Goal: Task Accomplishment & Management: Manage account settings

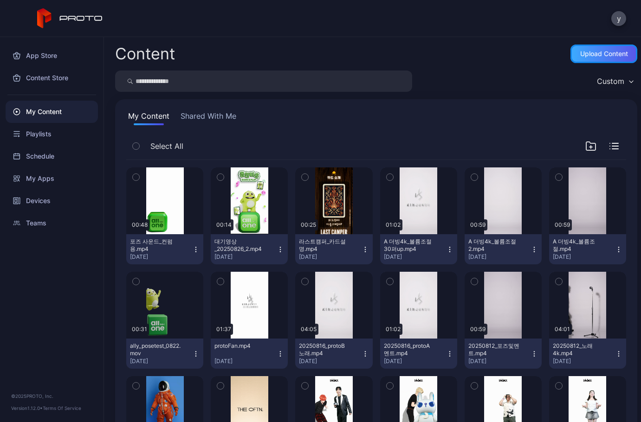
click at [593, 55] on div "Upload Content" at bounding box center [604, 53] width 48 height 7
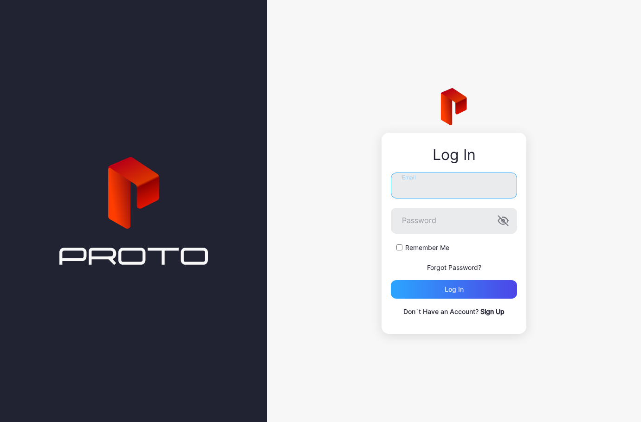
type input "**********"
click at [504, 219] on icon "button" at bounding box center [503, 220] width 11 height 11
click at [465, 287] on div "Log in" at bounding box center [454, 289] width 126 height 19
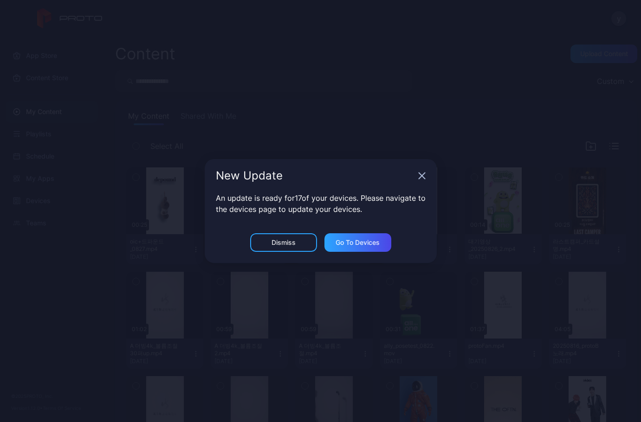
click at [303, 228] on div "An update is ready for 17 of your devices. Please navigate to the devices page …" at bounding box center [321, 213] width 232 height 41
click at [294, 237] on div "Dismiss" at bounding box center [283, 243] width 67 height 19
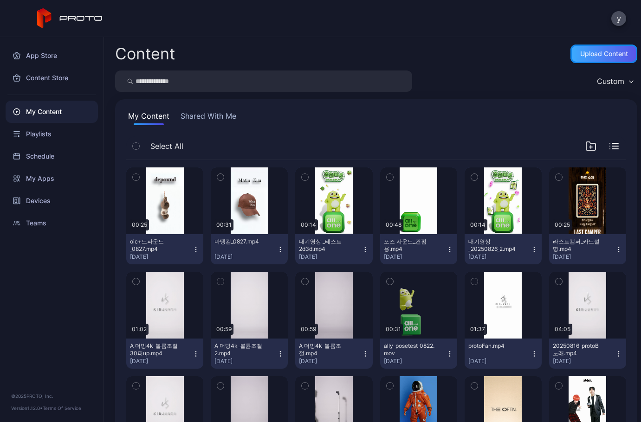
click at [586, 55] on div "Upload Content" at bounding box center [604, 53] width 48 height 7
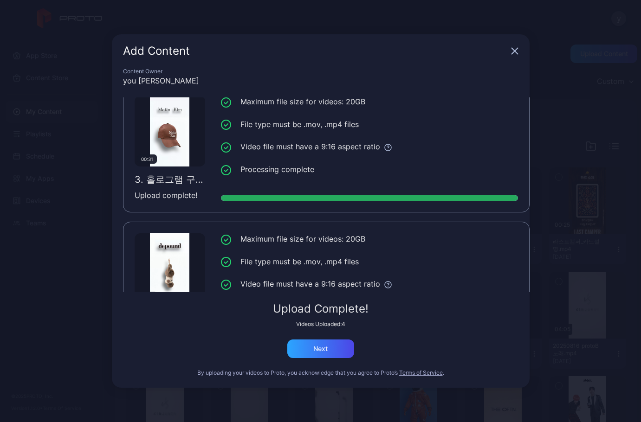
scroll to position [279, 0]
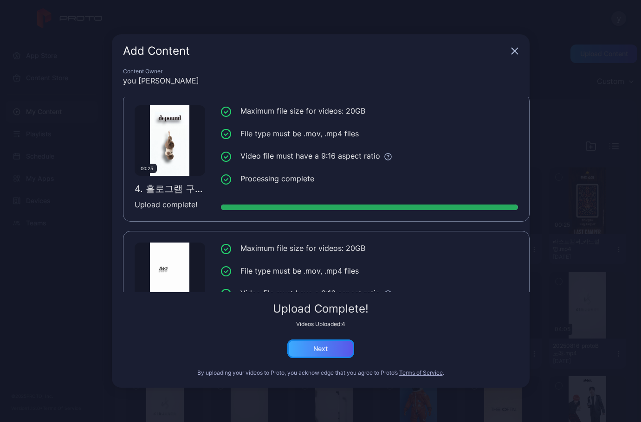
click at [330, 349] on div "Next" at bounding box center [320, 349] width 67 height 19
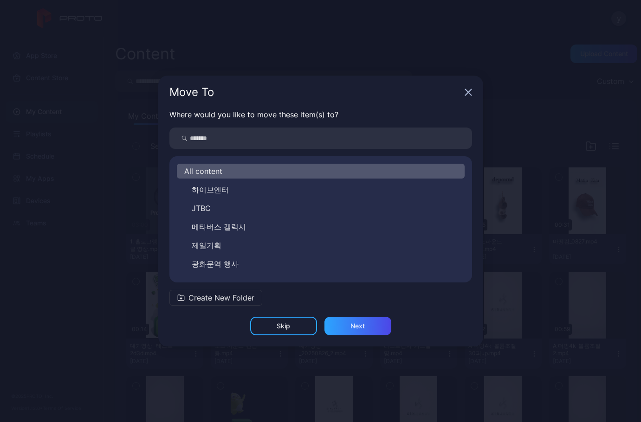
click at [232, 299] on span "Create New Folder" at bounding box center [221, 297] width 66 height 11
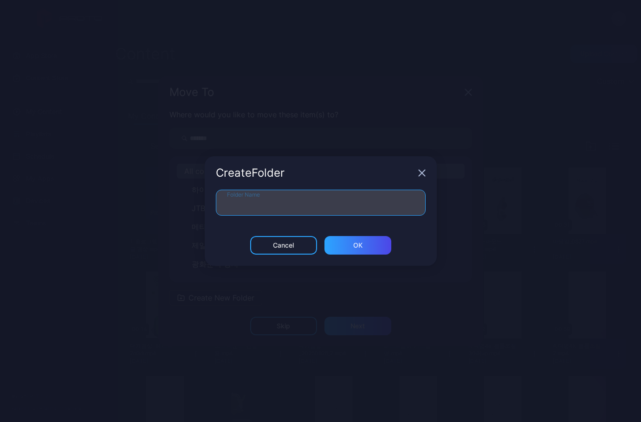
click at [250, 202] on input "Folder Name" at bounding box center [321, 203] width 210 height 26
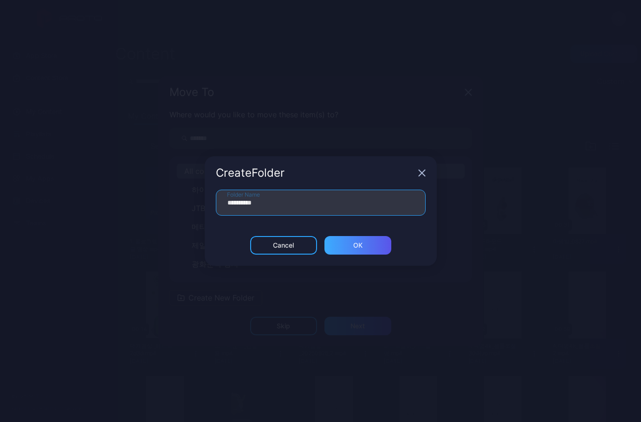
type input "**********"
click at [357, 243] on div "ОК" at bounding box center [357, 245] width 9 height 7
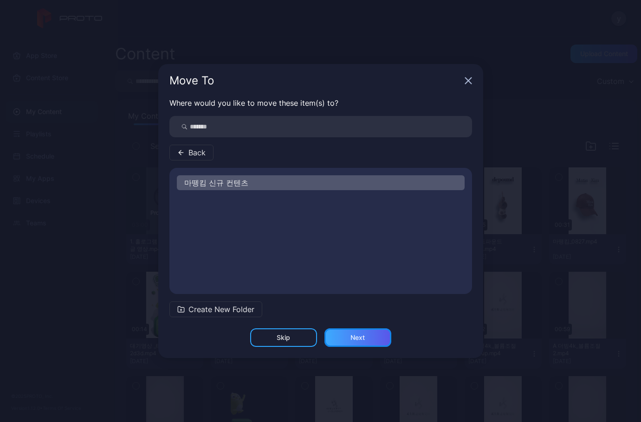
click at [358, 339] on div "Next" at bounding box center [358, 337] width 14 height 7
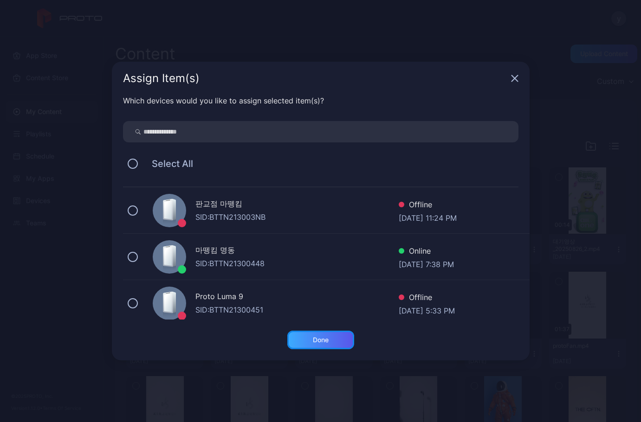
click at [325, 343] on div "Done" at bounding box center [321, 340] width 16 height 7
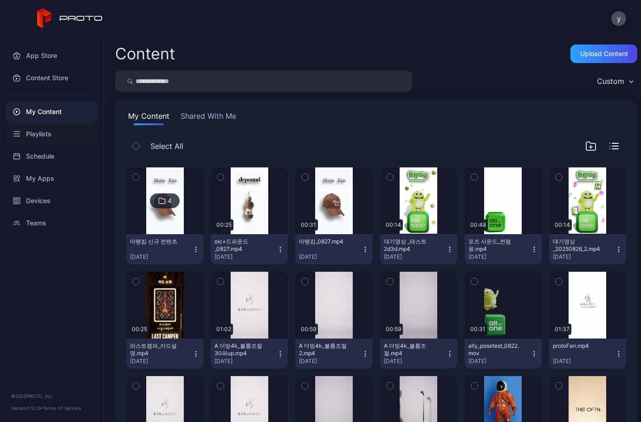
click at [40, 136] on div "Playlists" at bounding box center [52, 134] width 92 height 22
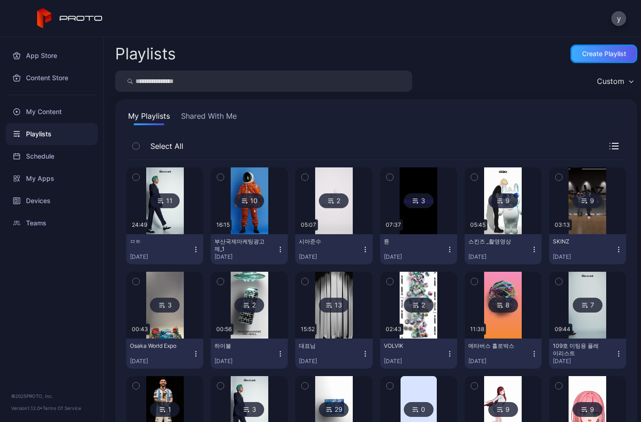
click at [596, 56] on div "Create Playlist" at bounding box center [604, 53] width 44 height 7
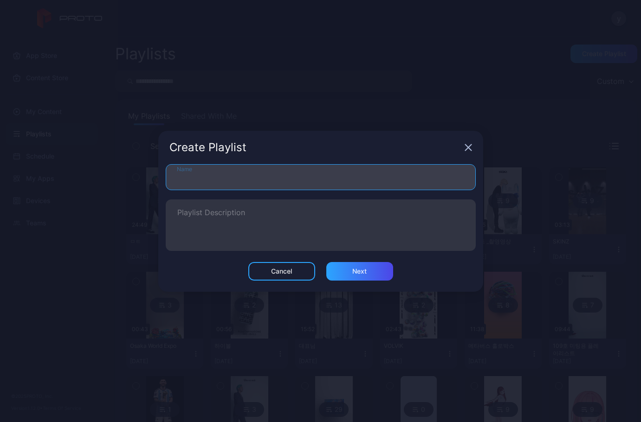
click at [209, 183] on input "Name" at bounding box center [321, 177] width 310 height 26
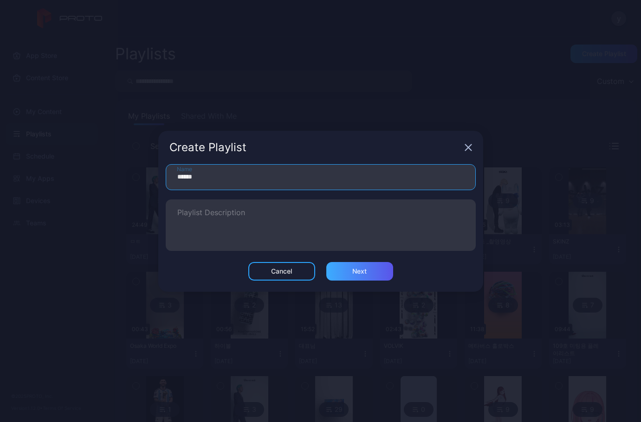
type input "******"
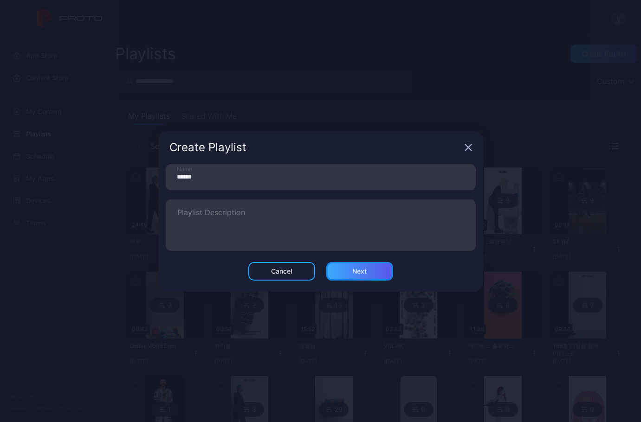
click at [357, 264] on div "Next" at bounding box center [359, 271] width 67 height 19
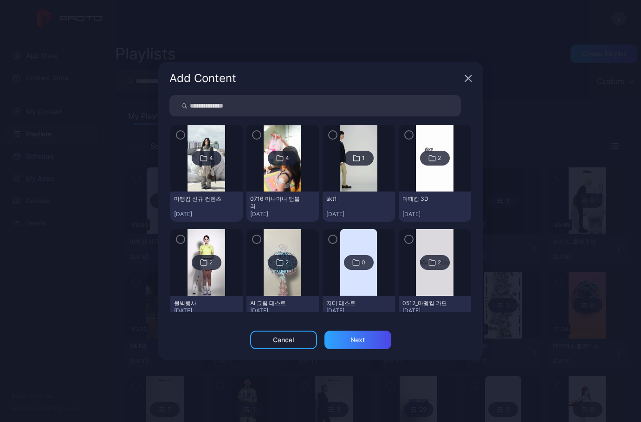
click at [209, 158] on div "4" at bounding box center [211, 158] width 4 height 7
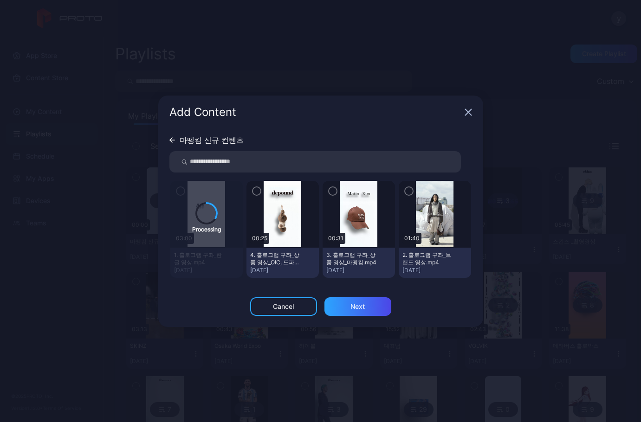
click at [172, 141] on icon at bounding box center [172, 140] width 6 height 6
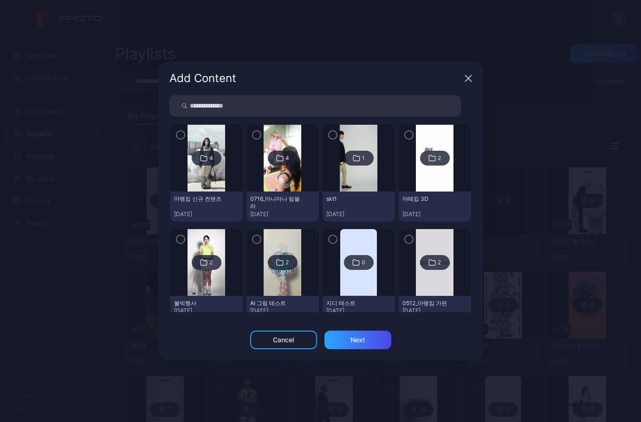
click at [202, 156] on icon at bounding box center [204, 159] width 6 height 6
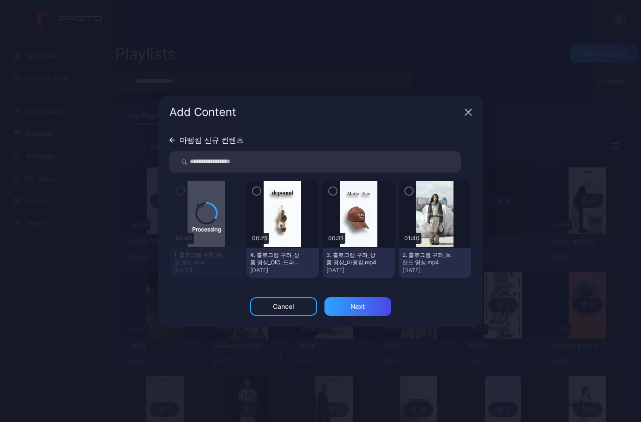
click at [409, 188] on icon "button" at bounding box center [408, 191] width 7 height 10
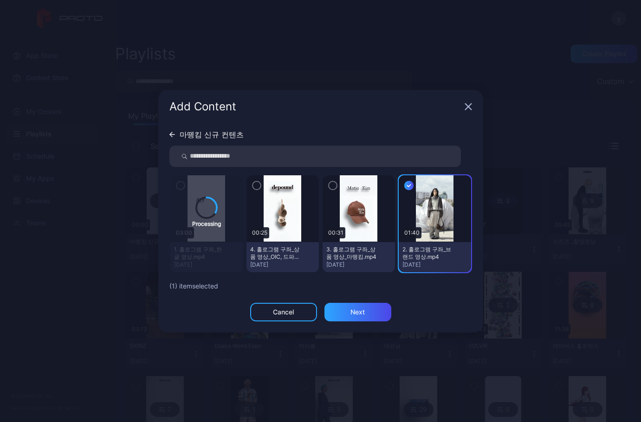
drag, startPoint x: 335, startPoint y: 183, endPoint x: 289, endPoint y: 187, distance: 45.7
click at [334, 183] on icon "button" at bounding box center [332, 186] width 7 height 10
click at [255, 186] on icon "button" at bounding box center [256, 186] width 7 height 10
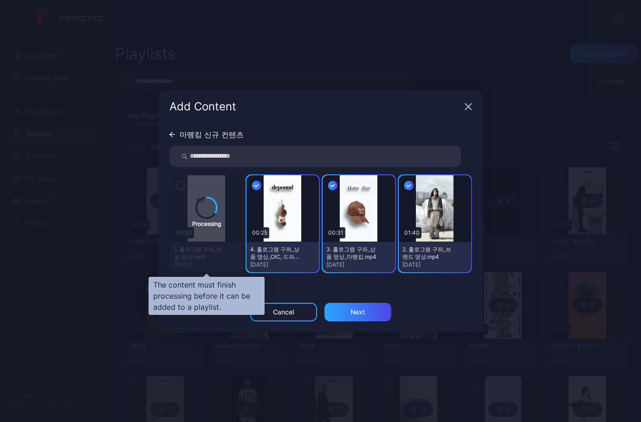
click at [178, 184] on div "Processing" at bounding box center [206, 223] width 72 height 97
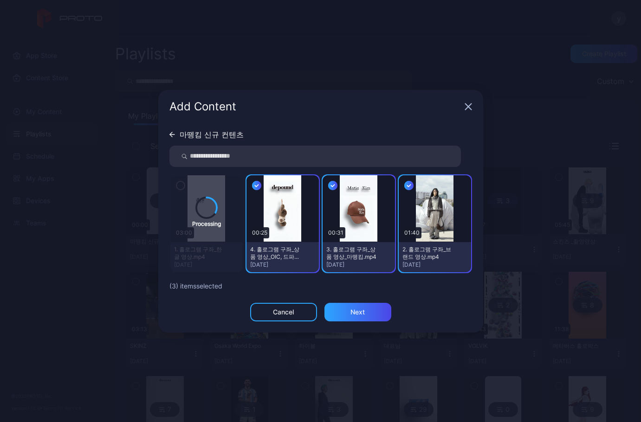
click at [410, 188] on icon "button" at bounding box center [408, 186] width 9 height 10
click at [332, 188] on icon "button" at bounding box center [332, 186] width 9 height 10
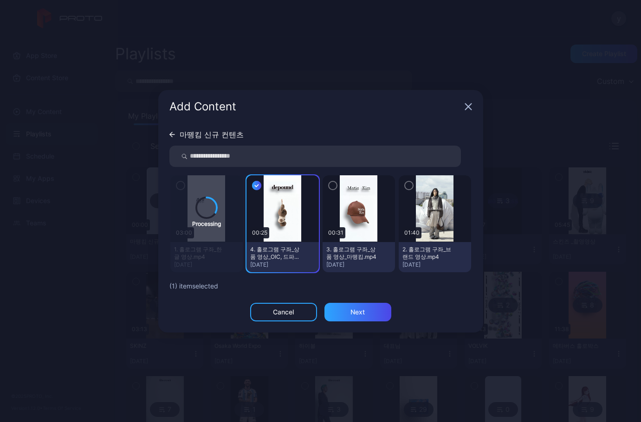
click at [257, 186] on icon "button" at bounding box center [256, 186] width 3 height 2
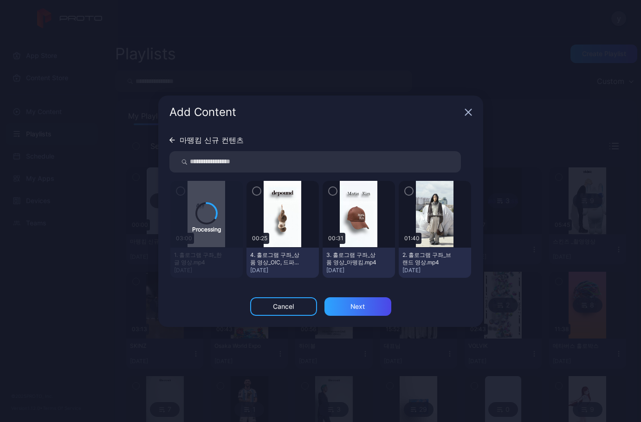
click at [258, 189] on icon "button" at bounding box center [256, 191] width 7 height 10
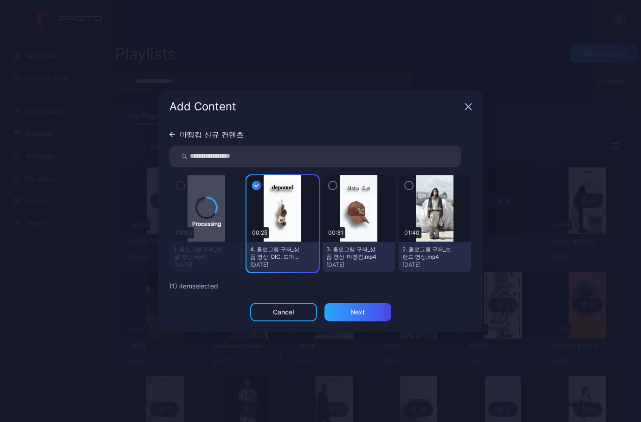
click at [334, 182] on icon "button" at bounding box center [332, 186] width 7 height 10
click at [411, 184] on icon "button" at bounding box center [408, 186] width 7 height 10
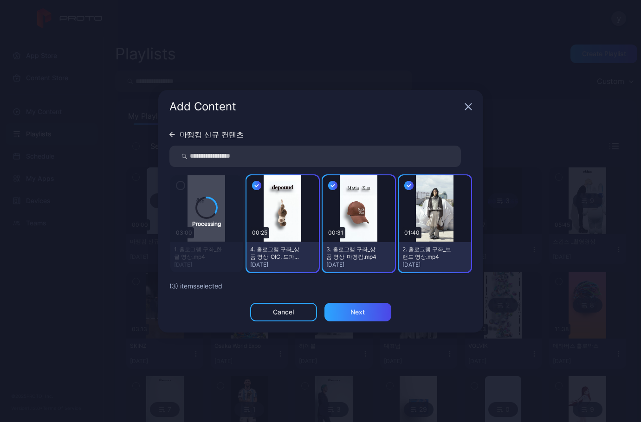
click at [469, 106] on icon "button" at bounding box center [468, 107] width 6 height 6
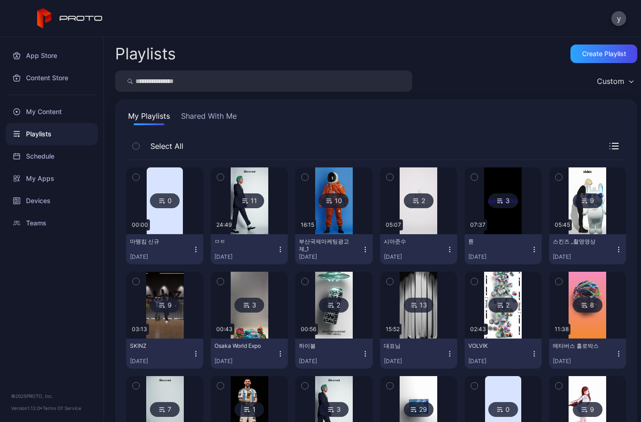
click at [169, 200] on div "0" at bounding box center [165, 201] width 30 height 15
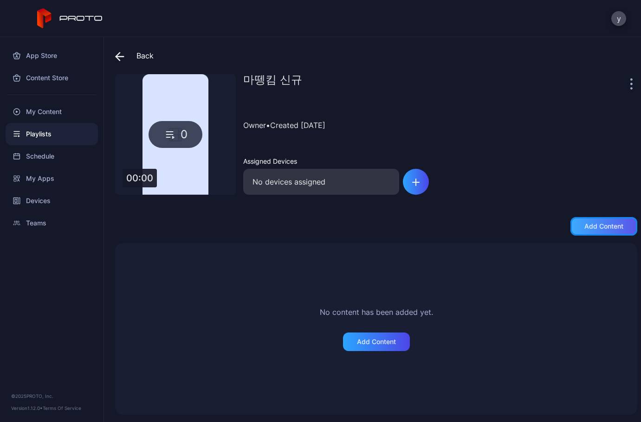
click at [590, 230] on div "Add content" at bounding box center [604, 226] width 67 height 19
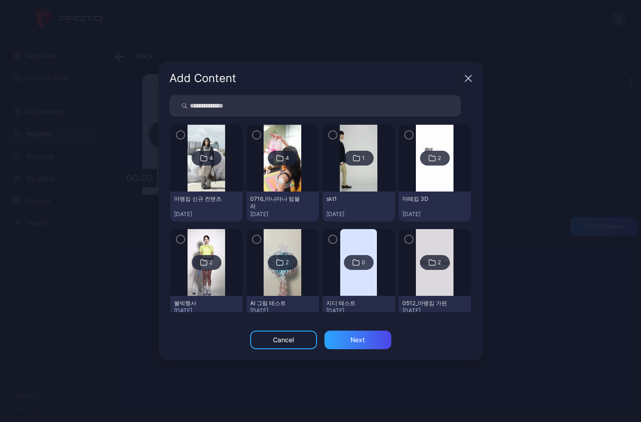
click at [210, 159] on div "4" at bounding box center [211, 158] width 4 height 7
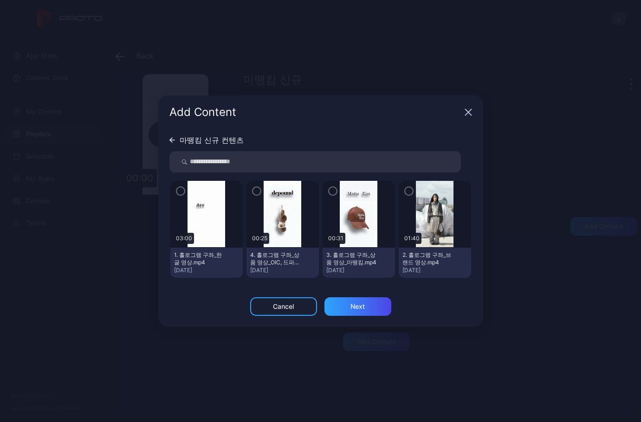
click at [179, 193] on icon "button" at bounding box center [180, 191] width 7 height 10
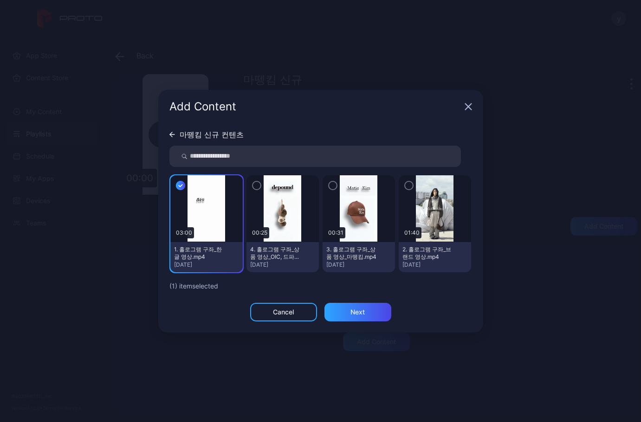
click at [409, 185] on icon "button" at bounding box center [408, 186] width 7 height 10
click at [332, 185] on icon "button" at bounding box center [332, 186] width 7 height 10
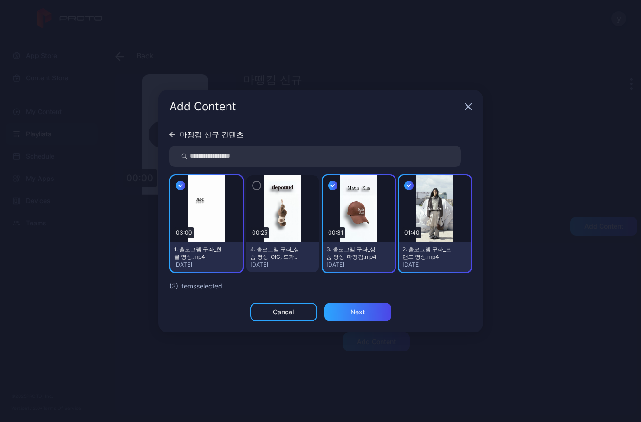
click at [256, 185] on icon "button" at bounding box center [256, 186] width 7 height 10
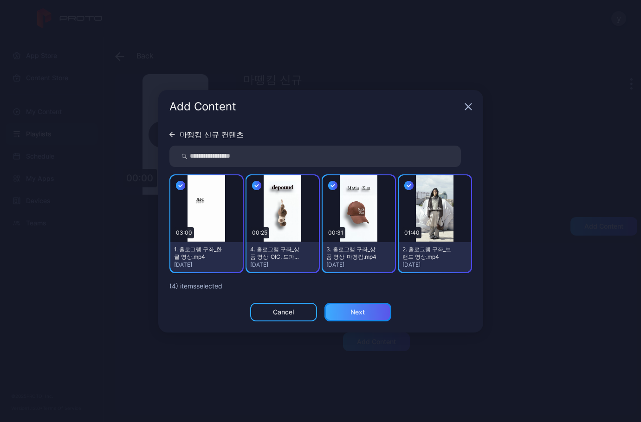
click at [362, 313] on div "Next" at bounding box center [358, 312] width 14 height 7
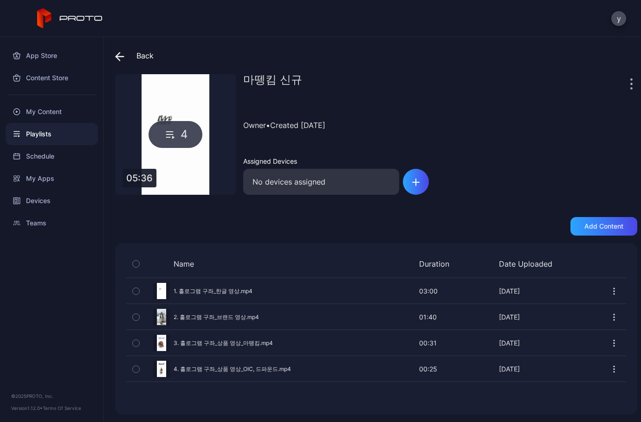
click at [118, 57] on icon at bounding box center [120, 57] width 8 height 0
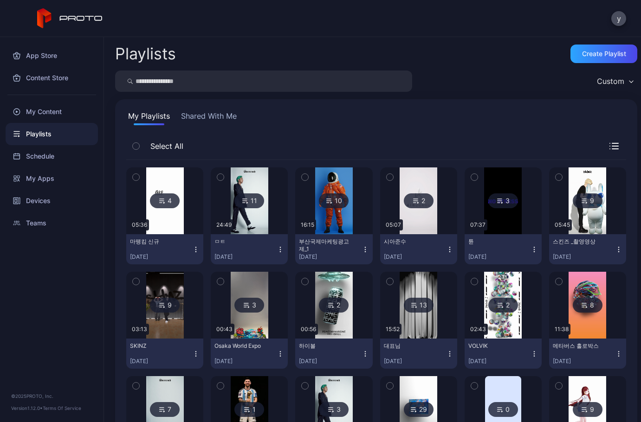
drag, startPoint x: 44, startPoint y: 134, endPoint x: 193, endPoint y: 252, distance: 190.1
click at [193, 252] on icon "button" at bounding box center [195, 249] width 7 height 7
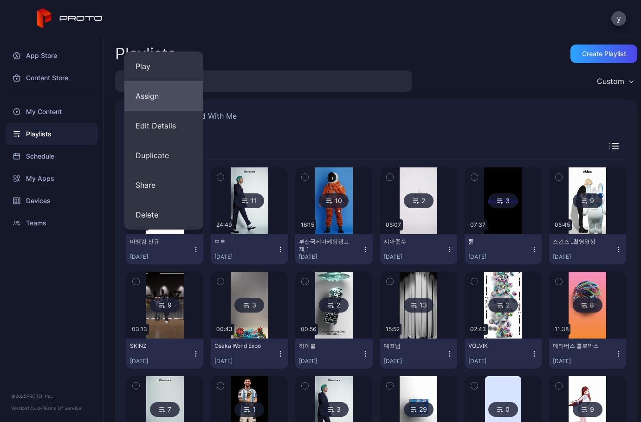
click at [151, 95] on button "Assign" at bounding box center [163, 96] width 79 height 30
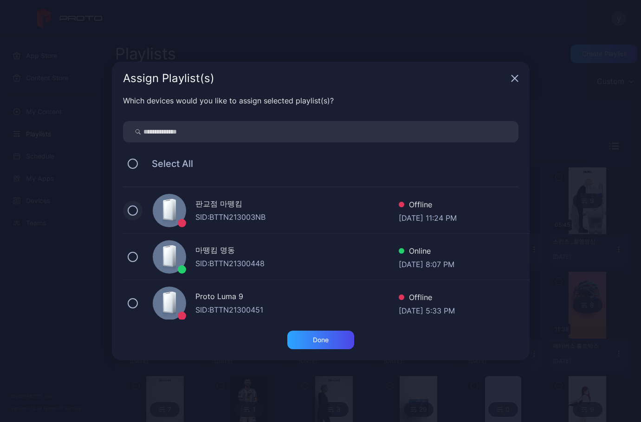
click at [137, 210] on button at bounding box center [133, 211] width 10 height 10
click at [308, 340] on div "Done" at bounding box center [320, 340] width 67 height 19
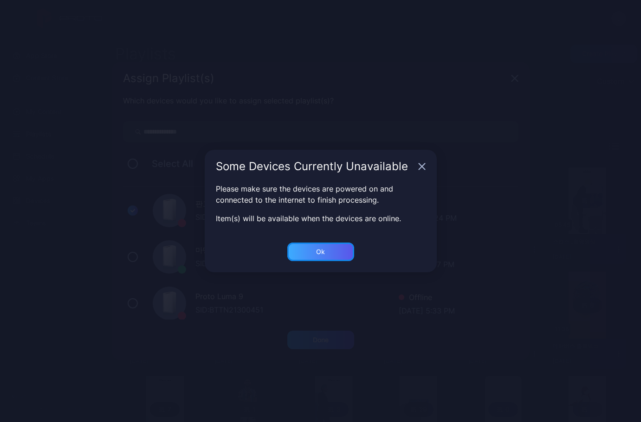
click at [324, 337] on div "Ok" at bounding box center [321, 340] width 16 height 7
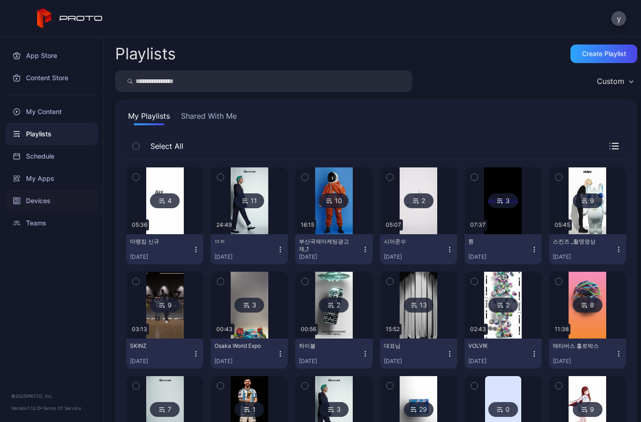
click at [49, 204] on div "Devices" at bounding box center [52, 201] width 92 height 22
click at [46, 202] on div "Devices" at bounding box center [52, 201] width 92 height 22
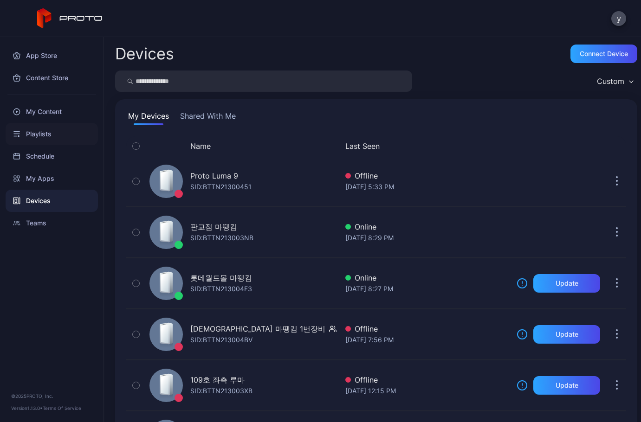
click at [43, 135] on div "Playlists" at bounding box center [52, 134] width 92 height 22
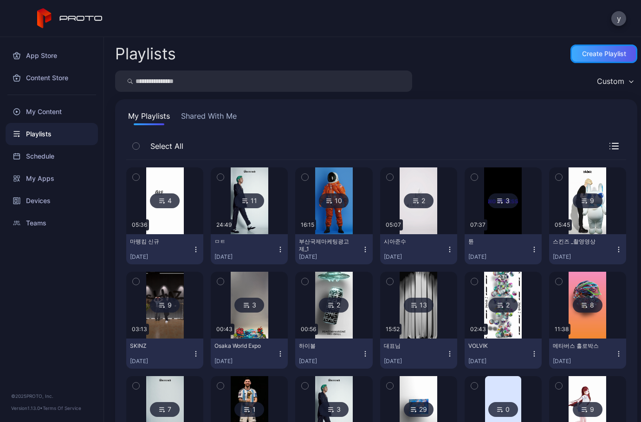
click at [584, 51] on div "Create Playlist" at bounding box center [604, 53] width 44 height 7
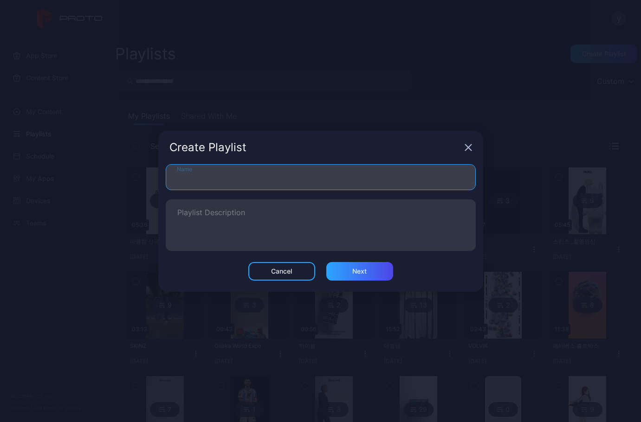
click at [212, 183] on input "Name" at bounding box center [321, 177] width 310 height 26
type input "**********"
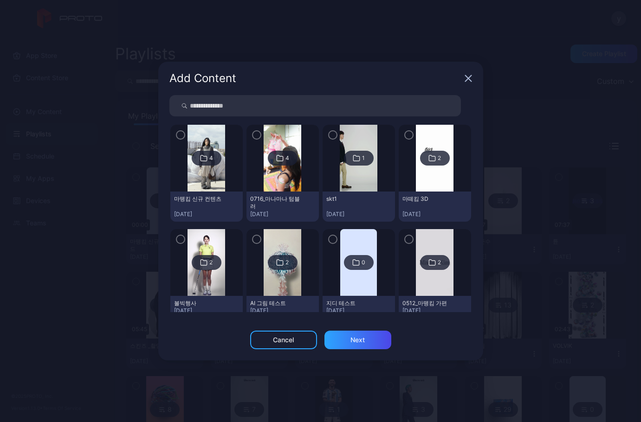
click at [438, 157] on div "2" at bounding box center [439, 158] width 3 height 7
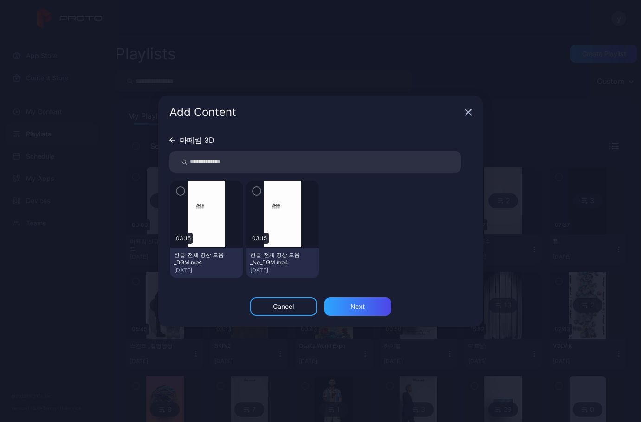
click at [256, 191] on icon "button" at bounding box center [256, 191] width 7 height 10
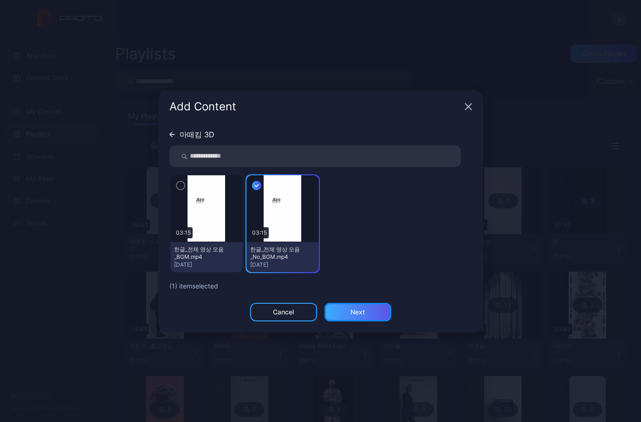
click at [364, 312] on div "Next" at bounding box center [358, 312] width 14 height 7
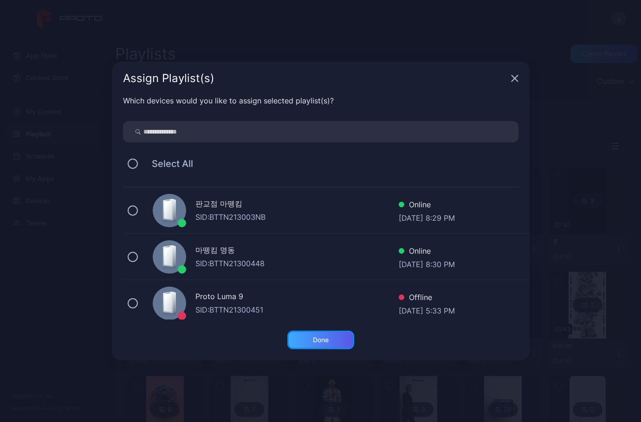
click at [324, 341] on div "Done" at bounding box center [321, 340] width 16 height 7
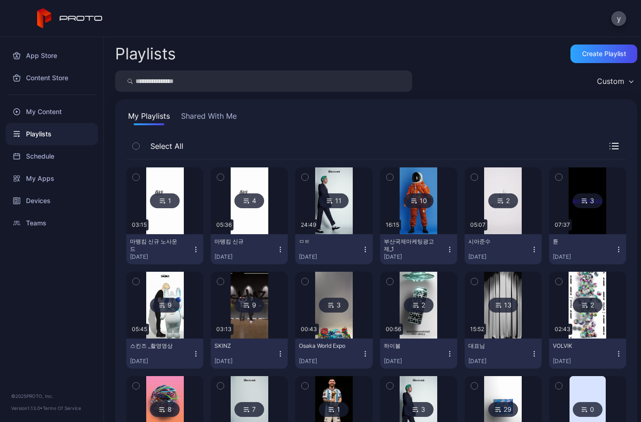
click at [169, 201] on div "1" at bounding box center [165, 201] width 30 height 15
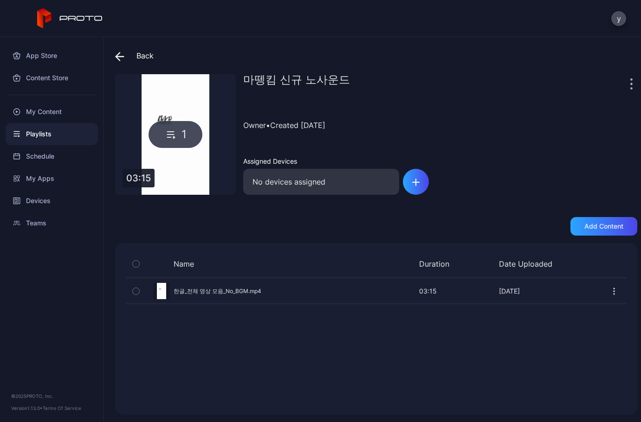
drag, startPoint x: 457, startPoint y: 216, endPoint x: 447, endPoint y: 214, distance: 10.5
click at [457, 215] on div "Back 마뗑킴 [PERSON_NAME] 노사운드 1 03:15 마뗑킴 [PERSON_NAME] 노사운드 Owner • Created [DAT…" at bounding box center [372, 229] width 537 height 385
click at [53, 108] on div "My Content" at bounding box center [52, 112] width 92 height 22
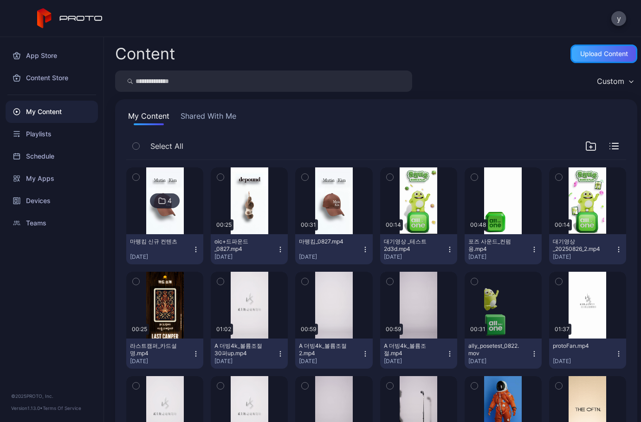
click at [596, 52] on div "Upload Content" at bounding box center [604, 53] width 48 height 7
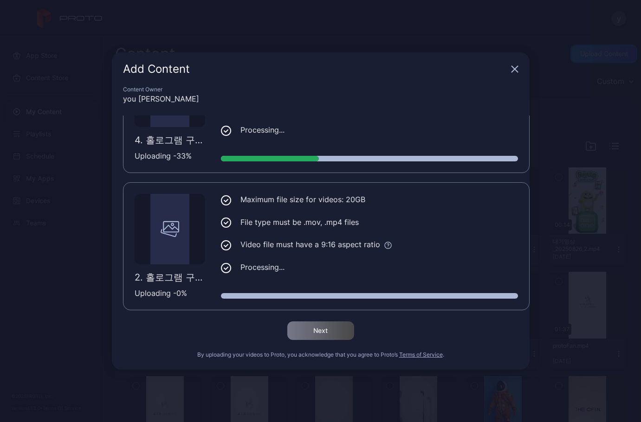
scroll to position [208, 0]
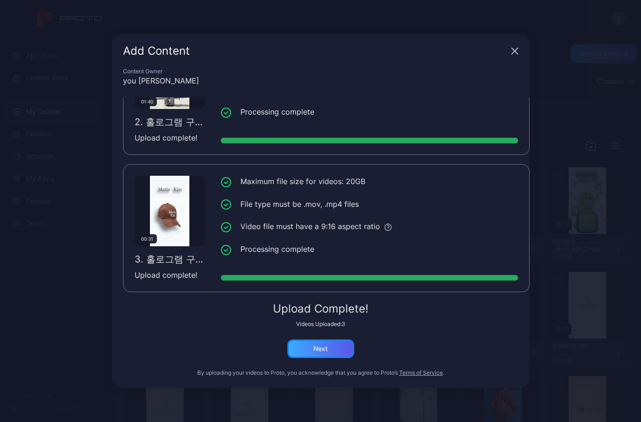
click at [312, 349] on div "Next" at bounding box center [320, 349] width 67 height 19
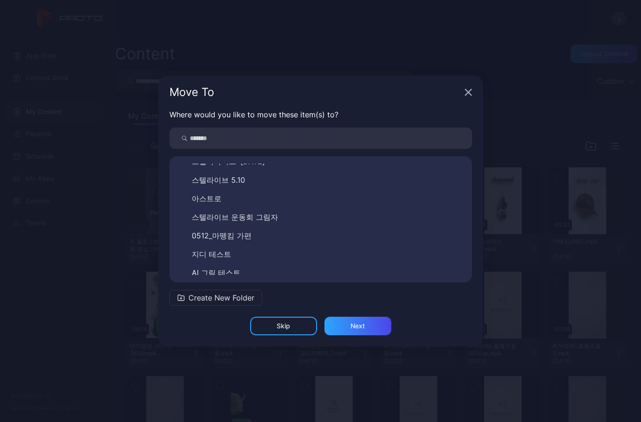
scroll to position [516, 0]
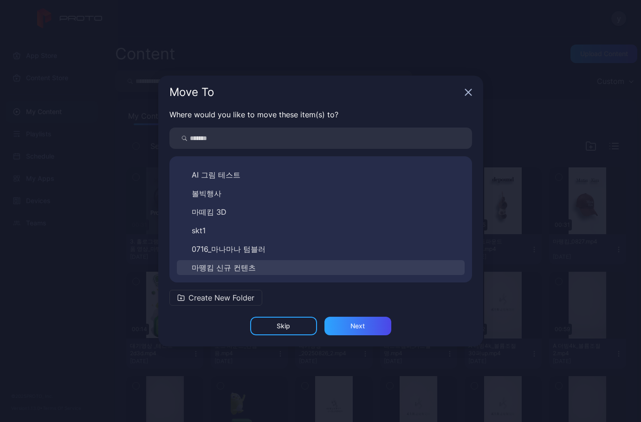
click at [242, 270] on span "마뗑킴 신규 컨텐츠" at bounding box center [224, 267] width 64 height 11
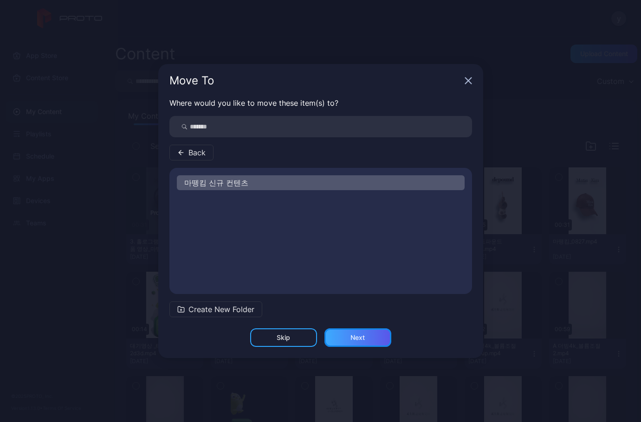
click at [361, 338] on div "Next" at bounding box center [358, 337] width 14 height 7
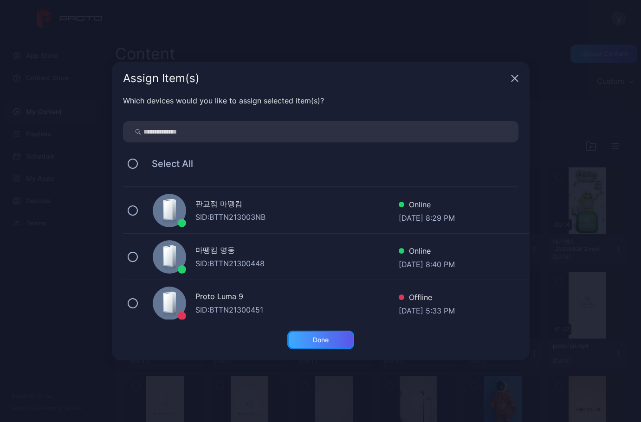
click at [321, 342] on div "Done" at bounding box center [321, 340] width 16 height 7
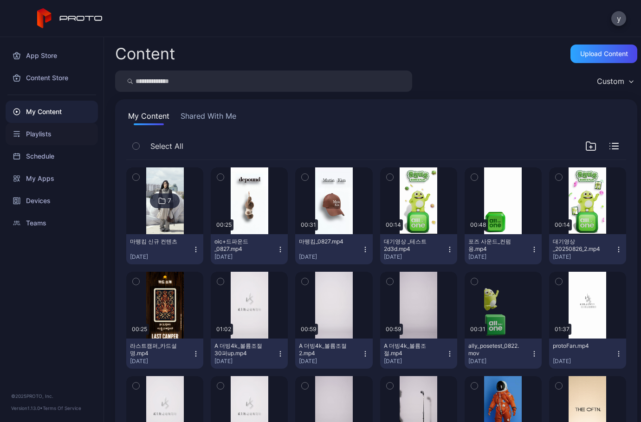
click at [40, 133] on div "Playlists" at bounding box center [52, 134] width 92 height 22
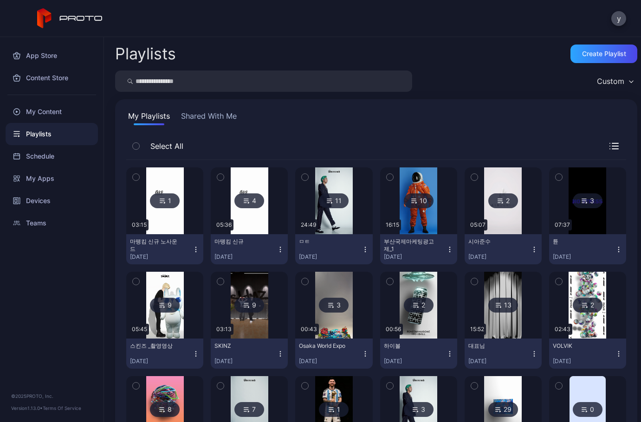
click at [169, 200] on div "1" at bounding box center [165, 201] width 30 height 15
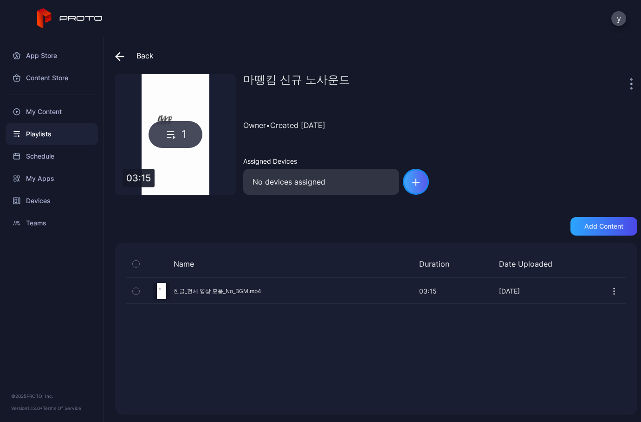
click at [420, 184] on div "button" at bounding box center [416, 182] width 26 height 26
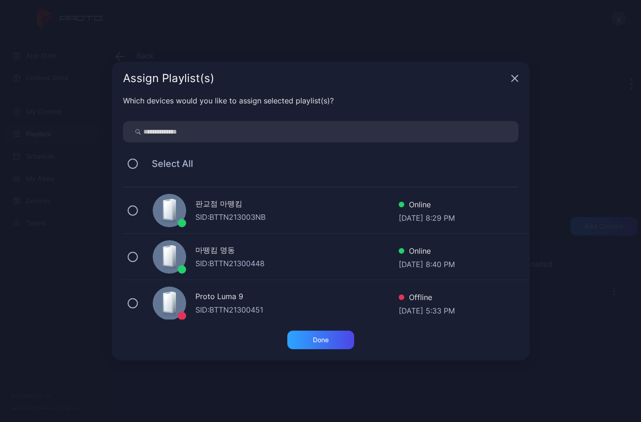
click at [514, 76] on icon "button" at bounding box center [514, 78] width 7 height 7
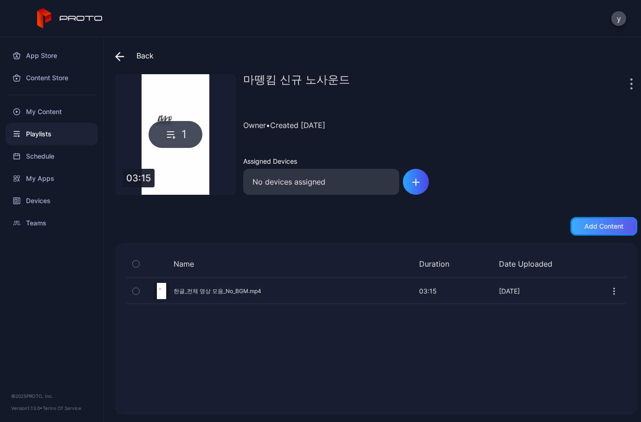
click at [594, 233] on div "Add content" at bounding box center [604, 226] width 67 height 19
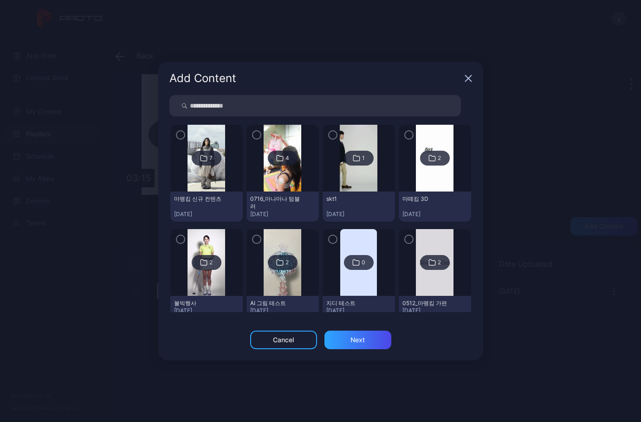
click at [208, 153] on div "7" at bounding box center [207, 158] width 30 height 15
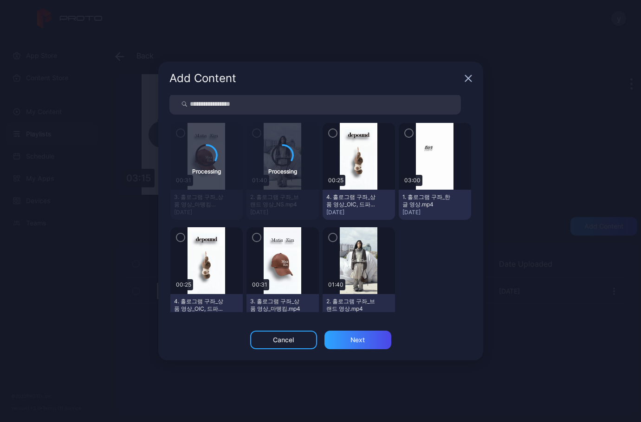
scroll to position [37, 0]
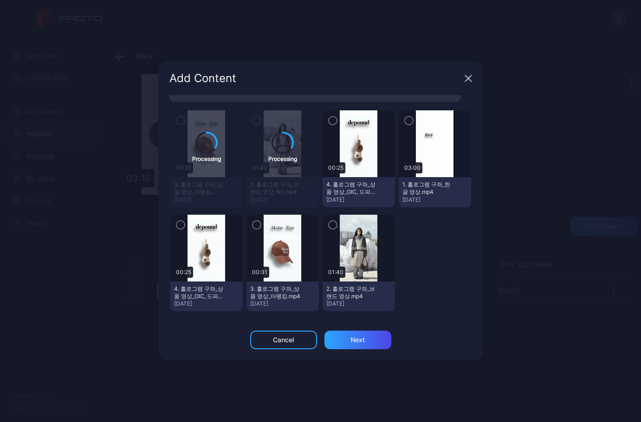
click at [468, 78] on icon "button" at bounding box center [468, 79] width 6 height 6
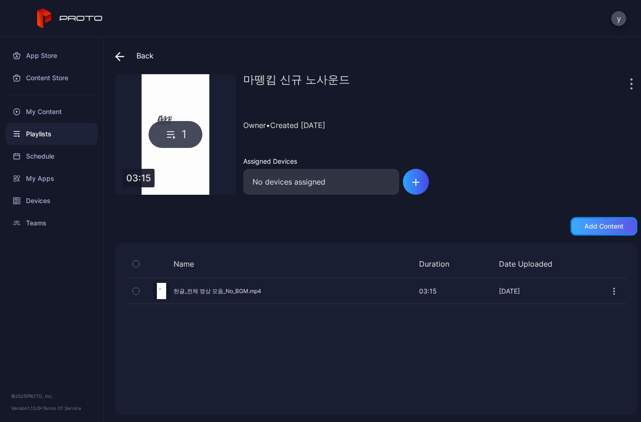
click at [594, 231] on div "Add content" at bounding box center [604, 226] width 67 height 19
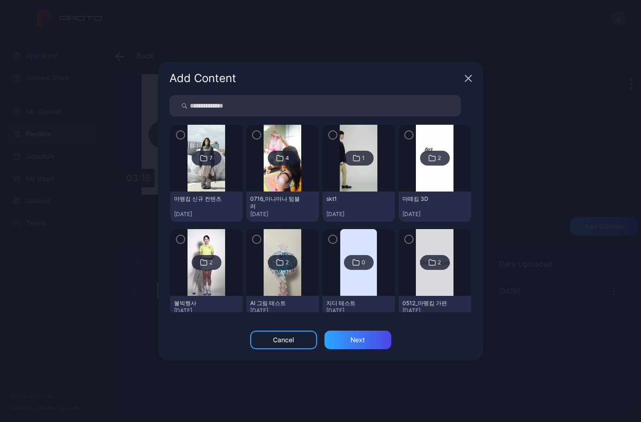
click at [201, 156] on icon at bounding box center [203, 158] width 7 height 11
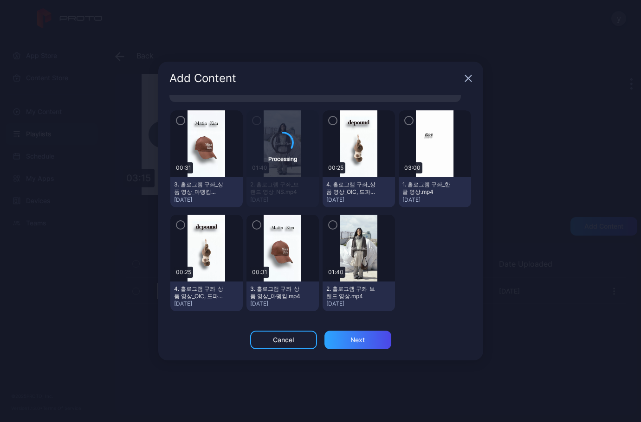
click at [179, 124] on icon "button" at bounding box center [180, 121] width 7 height 10
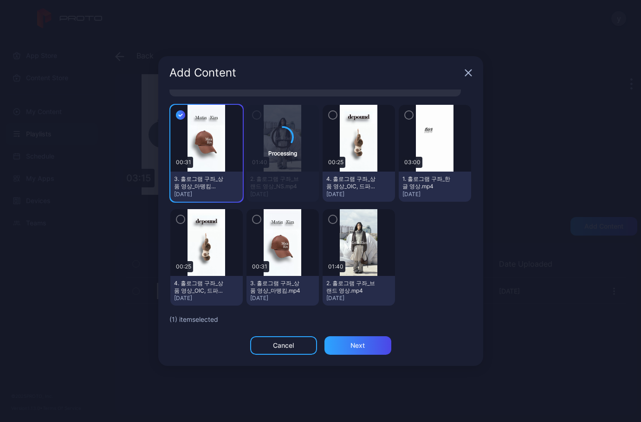
click at [329, 115] on icon "button" at bounding box center [332, 115] width 7 height 10
click at [370, 348] on div "Next" at bounding box center [358, 346] width 67 height 19
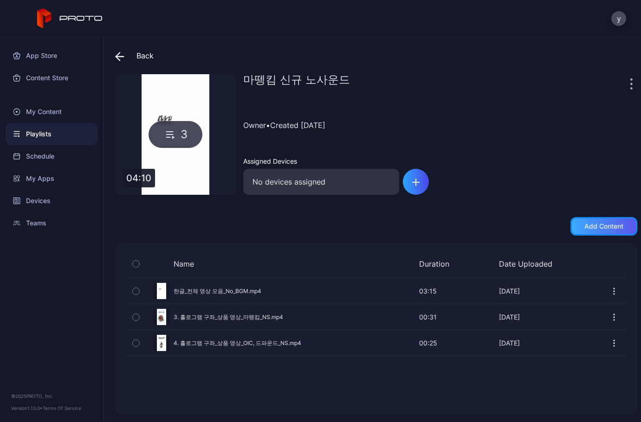
click at [598, 228] on div "Add content" at bounding box center [604, 226] width 39 height 7
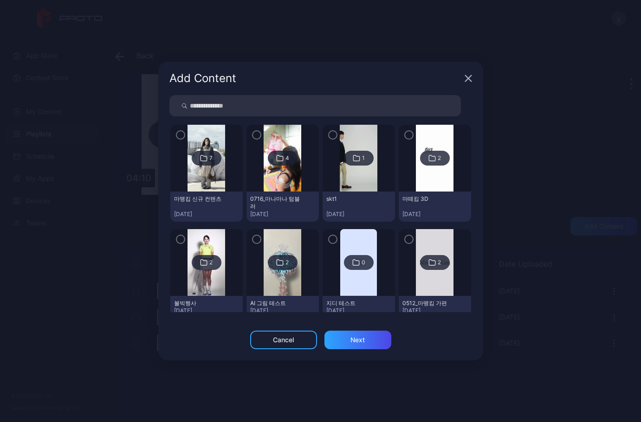
click at [205, 157] on icon at bounding box center [203, 158] width 7 height 11
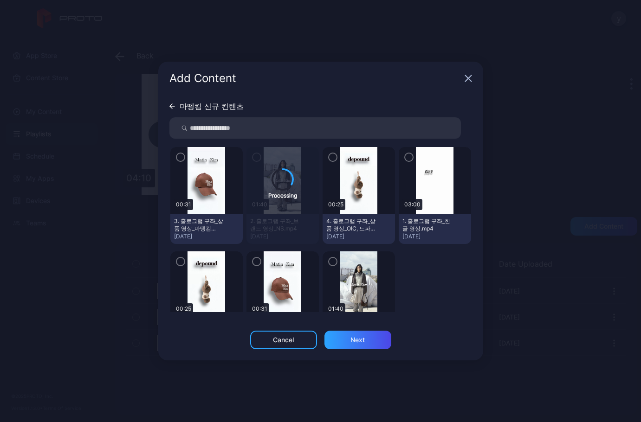
click at [467, 75] on icon "button" at bounding box center [468, 78] width 7 height 7
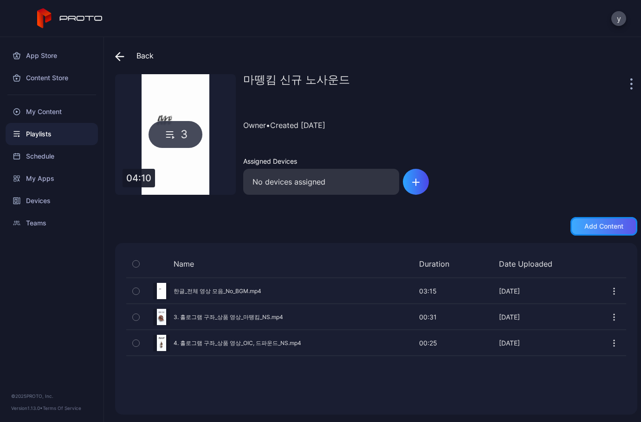
click at [588, 225] on div "Add content" at bounding box center [604, 226] width 39 height 7
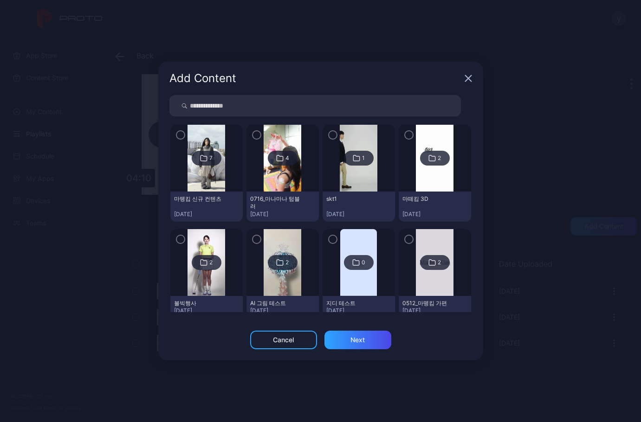
click at [205, 157] on icon at bounding box center [203, 158] width 7 height 11
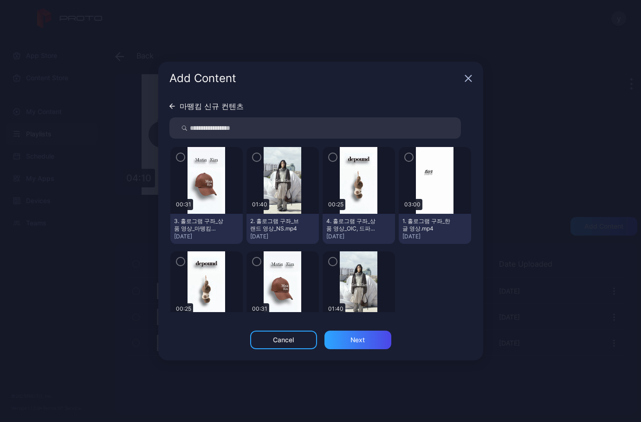
click at [256, 159] on icon "button" at bounding box center [256, 157] width 7 height 10
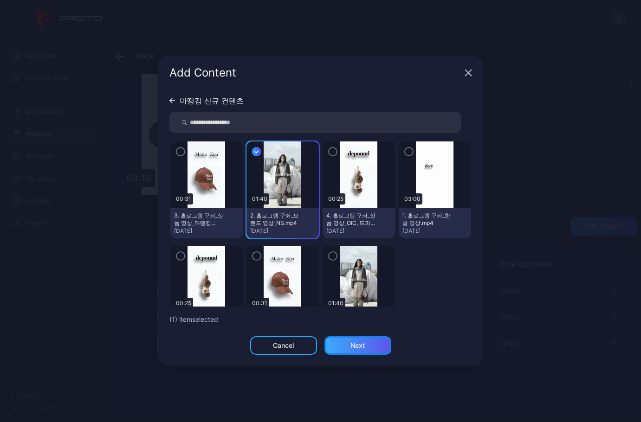
click at [362, 344] on div "Next" at bounding box center [358, 345] width 14 height 7
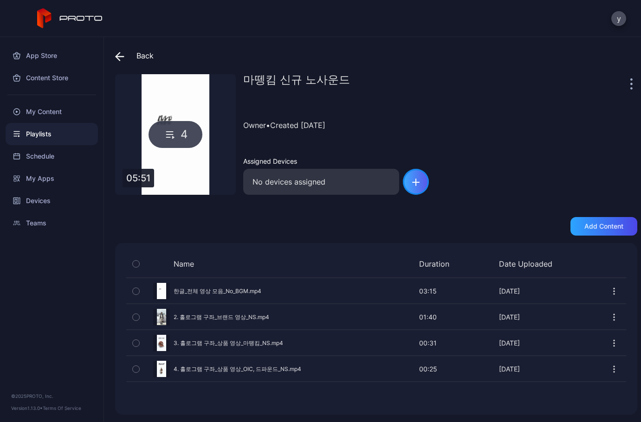
click at [416, 186] on div "button" at bounding box center [416, 182] width 26 height 26
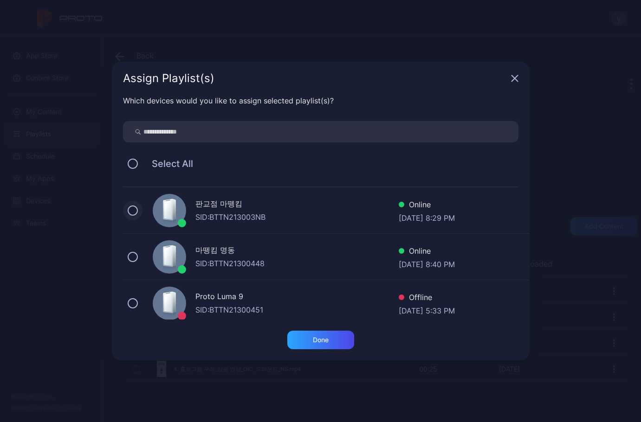
click at [131, 214] on button at bounding box center [133, 211] width 10 height 10
click at [322, 338] on div "Done" at bounding box center [321, 340] width 16 height 7
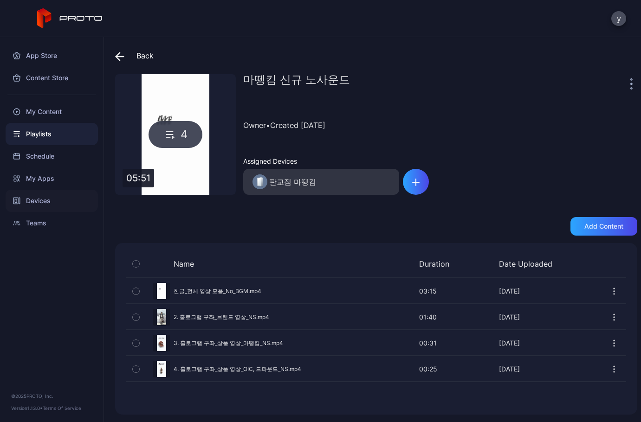
click at [47, 202] on div "Devices" at bounding box center [52, 201] width 92 height 22
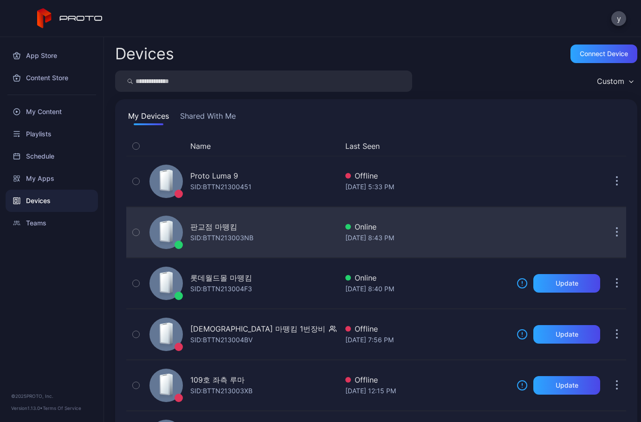
click at [218, 231] on div "판교점 마뗑킴" at bounding box center [213, 226] width 47 height 11
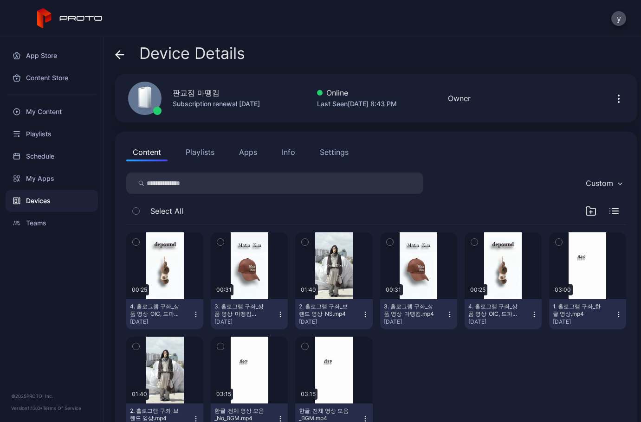
click at [198, 153] on button "Playlists" at bounding box center [200, 152] width 42 height 19
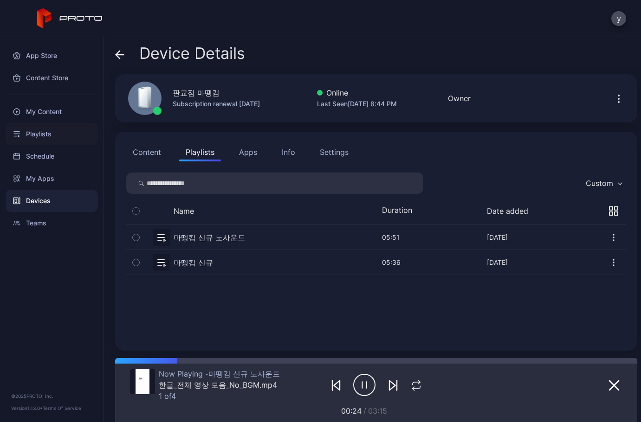
click at [39, 136] on div "Playlists" at bounding box center [52, 134] width 92 height 22
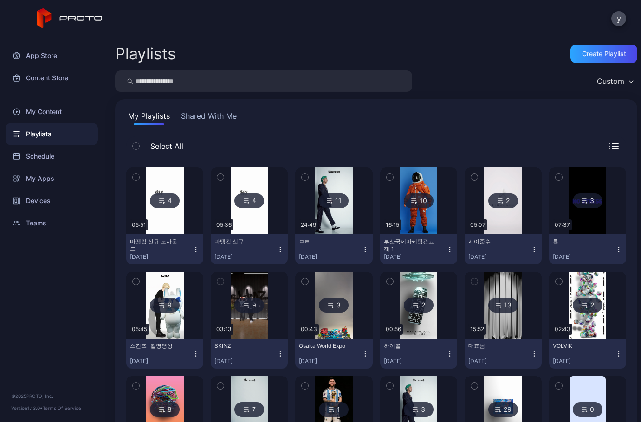
click at [252, 202] on div "4" at bounding box center [249, 201] width 30 height 15
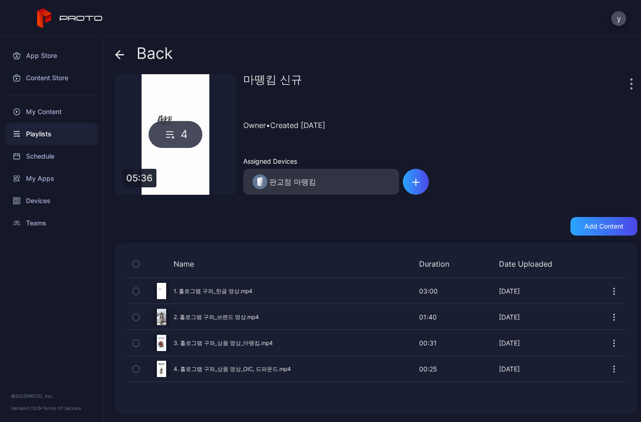
click at [44, 137] on div "Playlists" at bounding box center [52, 134] width 92 height 22
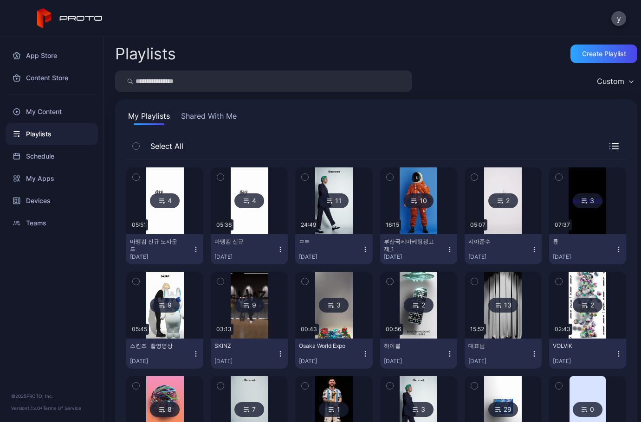
click at [277, 249] on icon "button" at bounding box center [280, 249] width 7 height 7
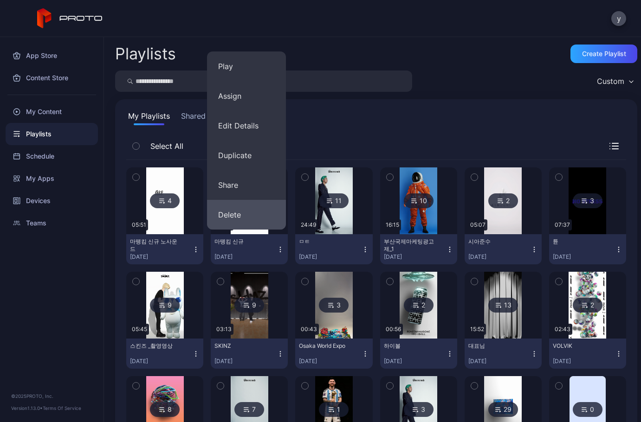
click at [250, 215] on button "Delete" at bounding box center [246, 215] width 79 height 30
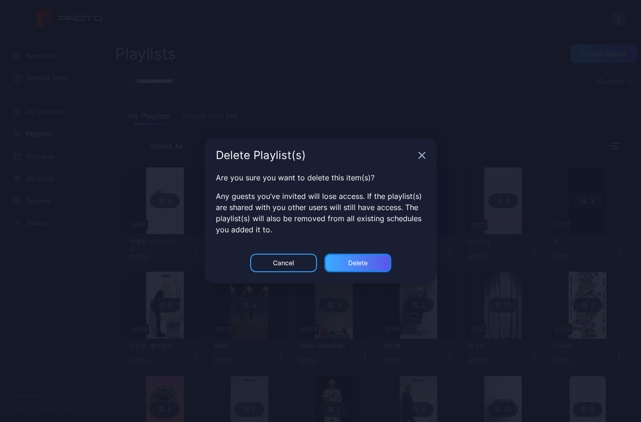
click at [358, 263] on div "Delete" at bounding box center [357, 263] width 19 height 7
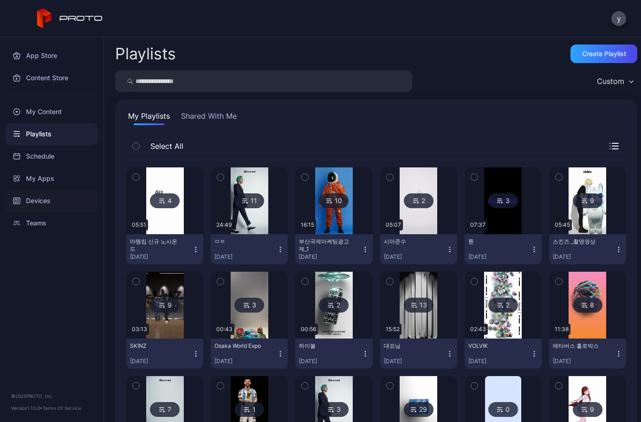
click at [39, 200] on div "Devices" at bounding box center [52, 201] width 92 height 22
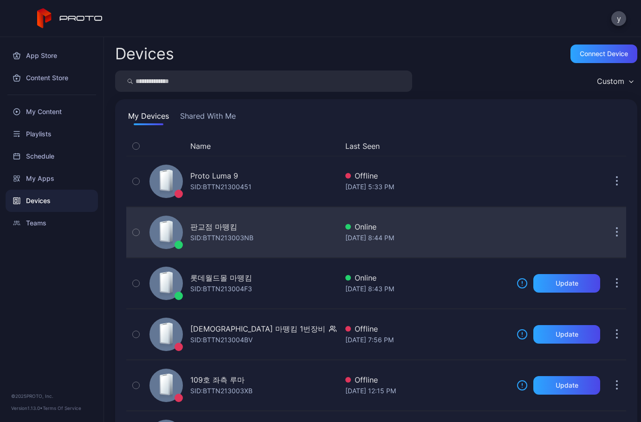
click at [220, 229] on div "판교점 마뗑킴" at bounding box center [213, 226] width 47 height 11
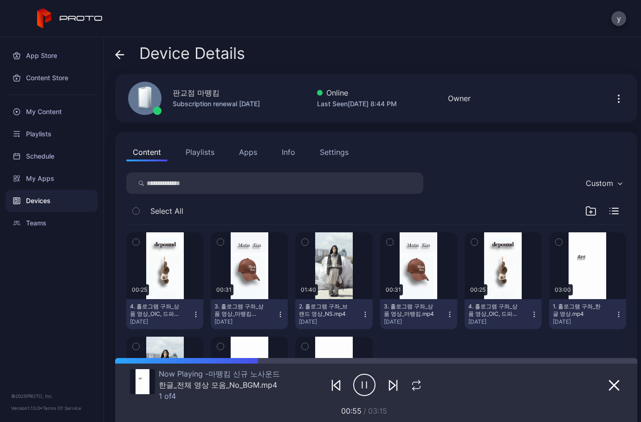
click at [201, 150] on button "Playlists" at bounding box center [200, 152] width 42 height 19
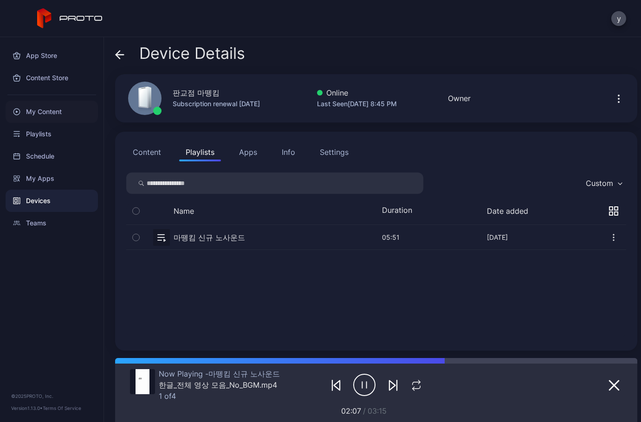
click at [40, 112] on div "My Content" at bounding box center [52, 112] width 92 height 22
